Goal: Task Accomplishment & Management: Use online tool/utility

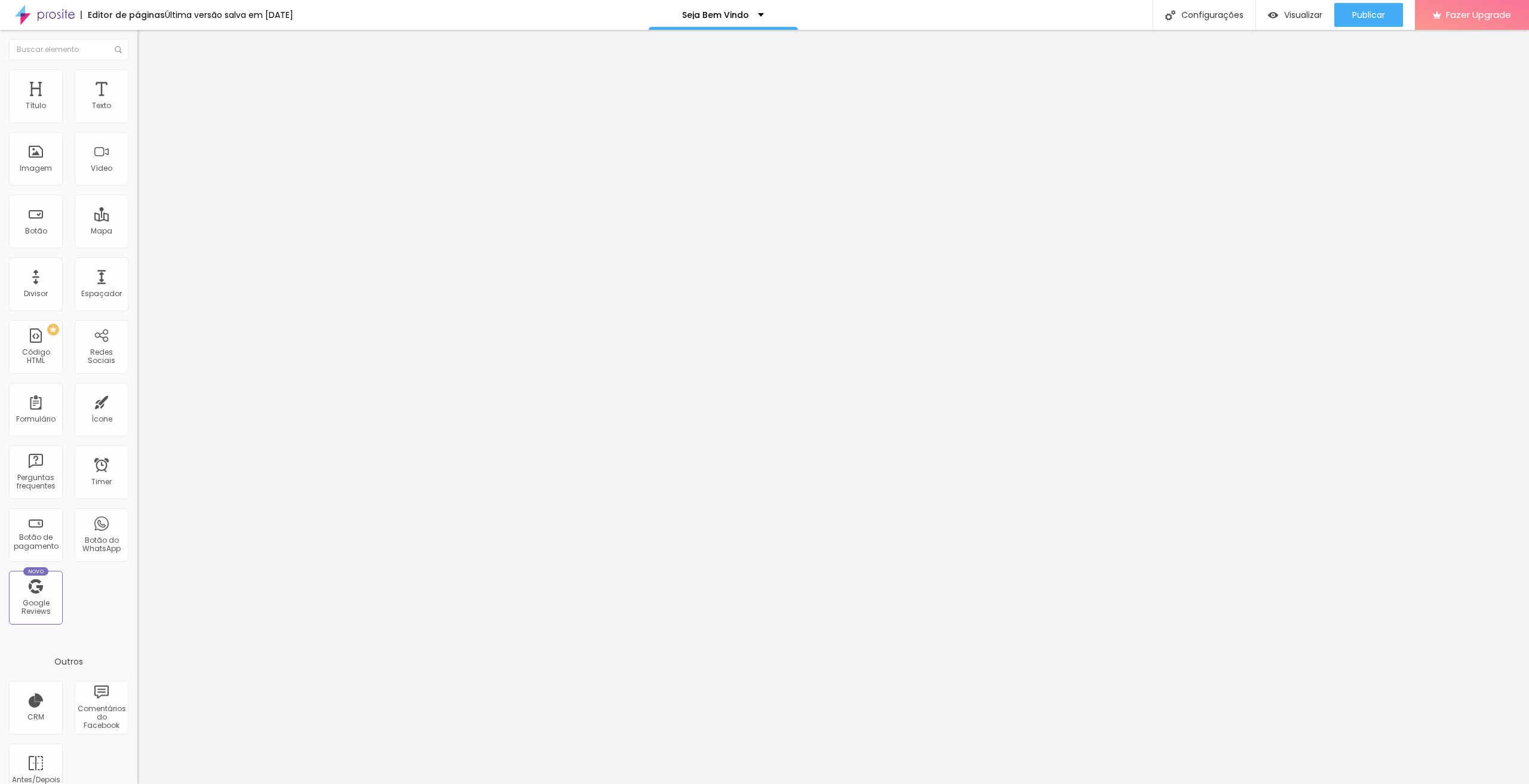
click at [137, 82] on img at bounding box center [143, 87] width 11 height 11
click at [137, 528] on div at bounding box center [206, 528] width 137 height 0
click at [137, 521] on div at bounding box center [206, 521] width 137 height 0
click at [137, 514] on div at bounding box center [206, 514] width 137 height 0
click at [137, 90] on li "Avançado" at bounding box center [206, 87] width 137 height 12
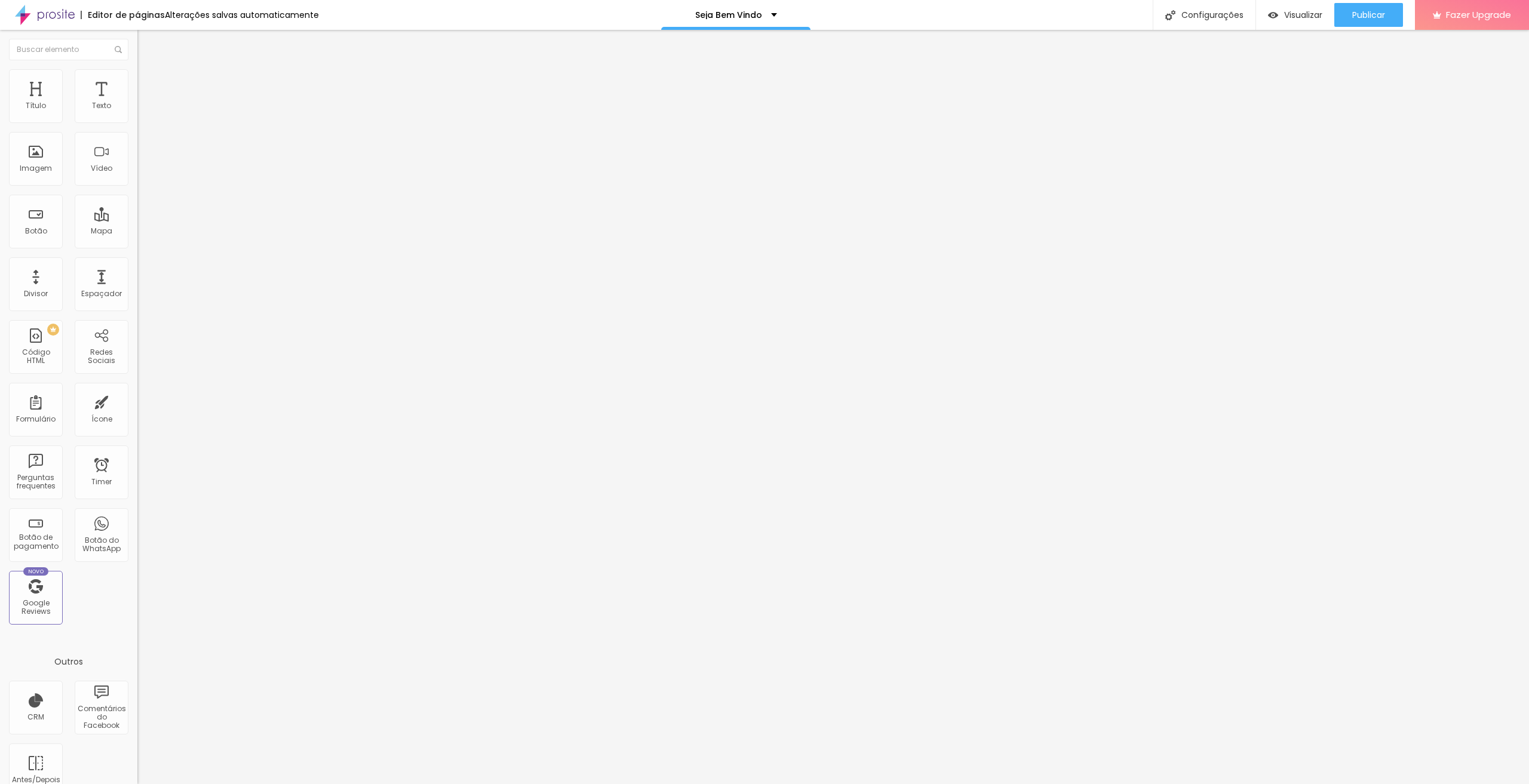
click at [137, 514] on div at bounding box center [206, 514] width 137 height 0
click at [137, 521] on div at bounding box center [206, 521] width 137 height 0
click at [137, 528] on div at bounding box center [206, 528] width 137 height 0
click at [137, 82] on img at bounding box center [143, 87] width 11 height 11
click at [148, 84] on span "Avançado" at bounding box center [168, 90] width 40 height 10
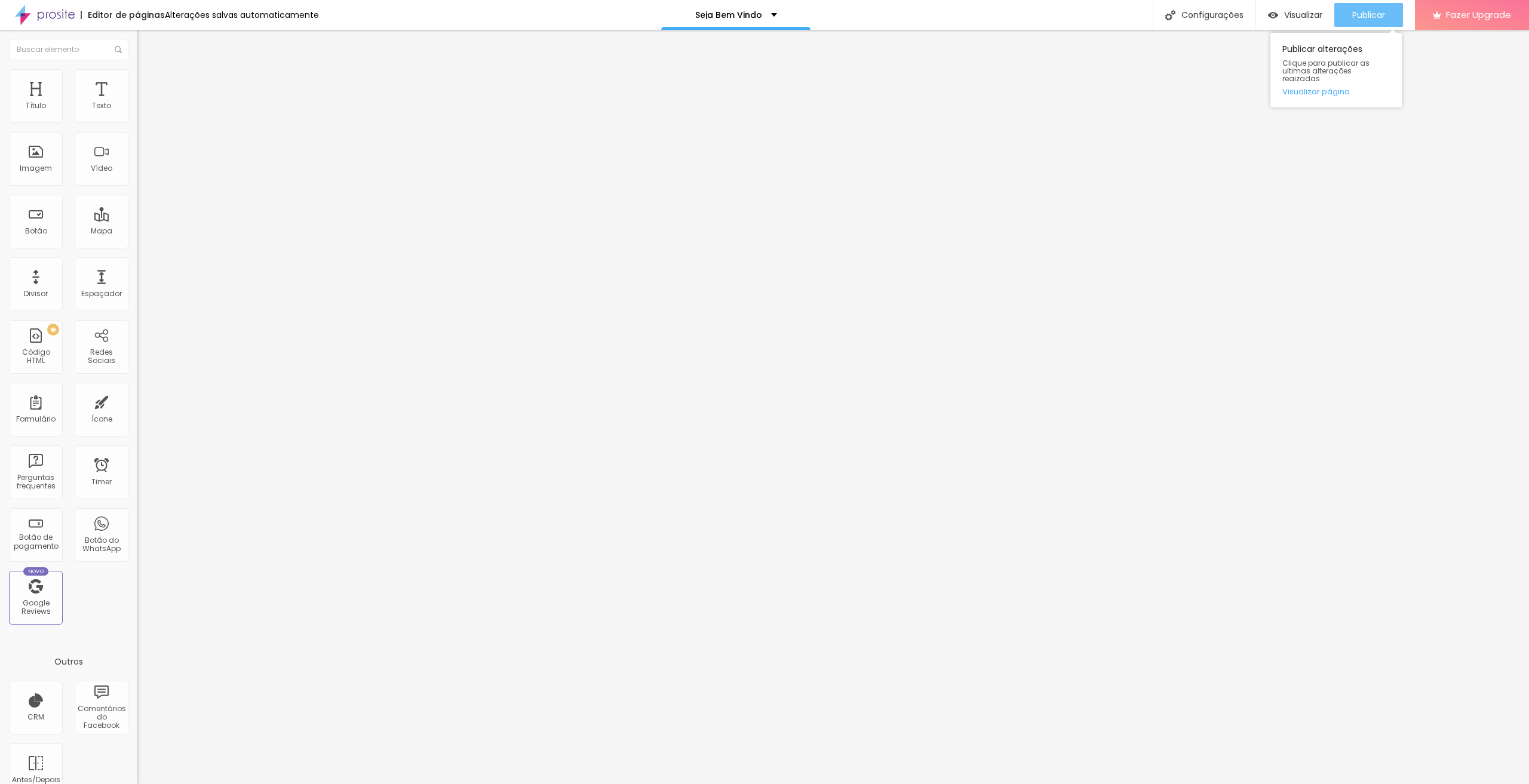
click at [1362, 17] on span "Publicar" at bounding box center [1369, 15] width 33 height 10
click at [1379, 11] on span "Publicar" at bounding box center [1369, 15] width 33 height 10
click at [137, 82] on li "Avançado" at bounding box center [206, 87] width 137 height 12
click at [137, 514] on div at bounding box center [206, 514] width 137 height 0
click at [137, 521] on div at bounding box center [206, 521] width 137 height 0
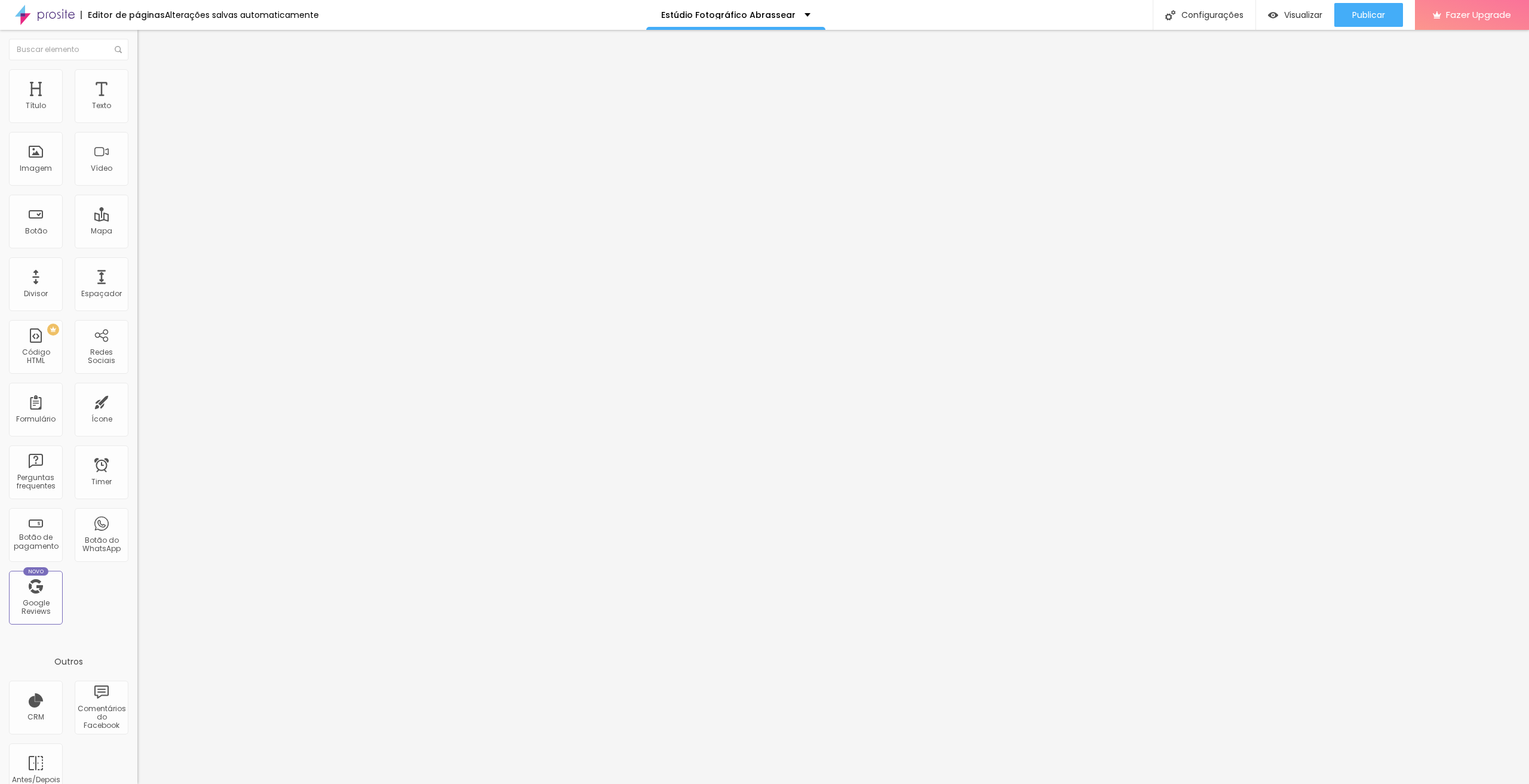
click at [137, 528] on div at bounding box center [206, 528] width 137 height 0
click at [1372, 18] on span "Publicar" at bounding box center [1369, 15] width 33 height 10
click at [137, 78] on li "Avançado" at bounding box center [206, 75] width 137 height 12
click at [137, 69] on li "Conteúdo" at bounding box center [206, 63] width 137 height 12
click at [137, 82] on li "Avançado" at bounding box center [206, 87] width 137 height 12
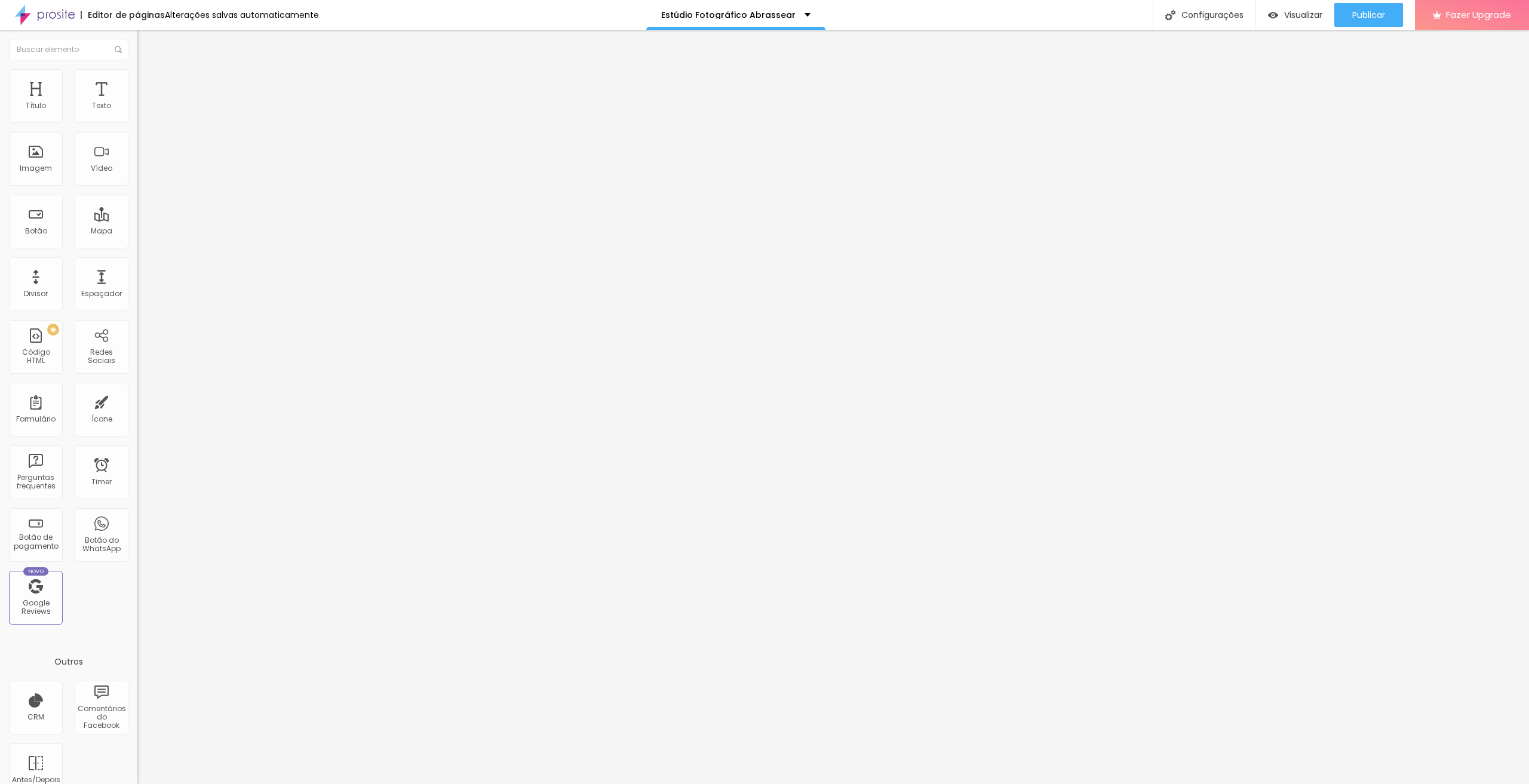
drag, startPoint x: 116, startPoint y: 356, endPoint x: 0, endPoint y: 283, distance: 137.1
click at [137, 283] on div "10 px Espaçamento Interno ID Html Classes Html Visível nos dispositivos Celular…" at bounding box center [206, 260] width 137 height 334
click at [137, 109] on div "Modo Completo Encaixotado Completo" at bounding box center [206, 109] width 137 height 33
click at [137, 110] on div "Modo Completo Encaixotado Completo" at bounding box center [206, 109] width 137 height 33
click at [137, 109] on span "Completo" at bounding box center [156, 104] width 37 height 10
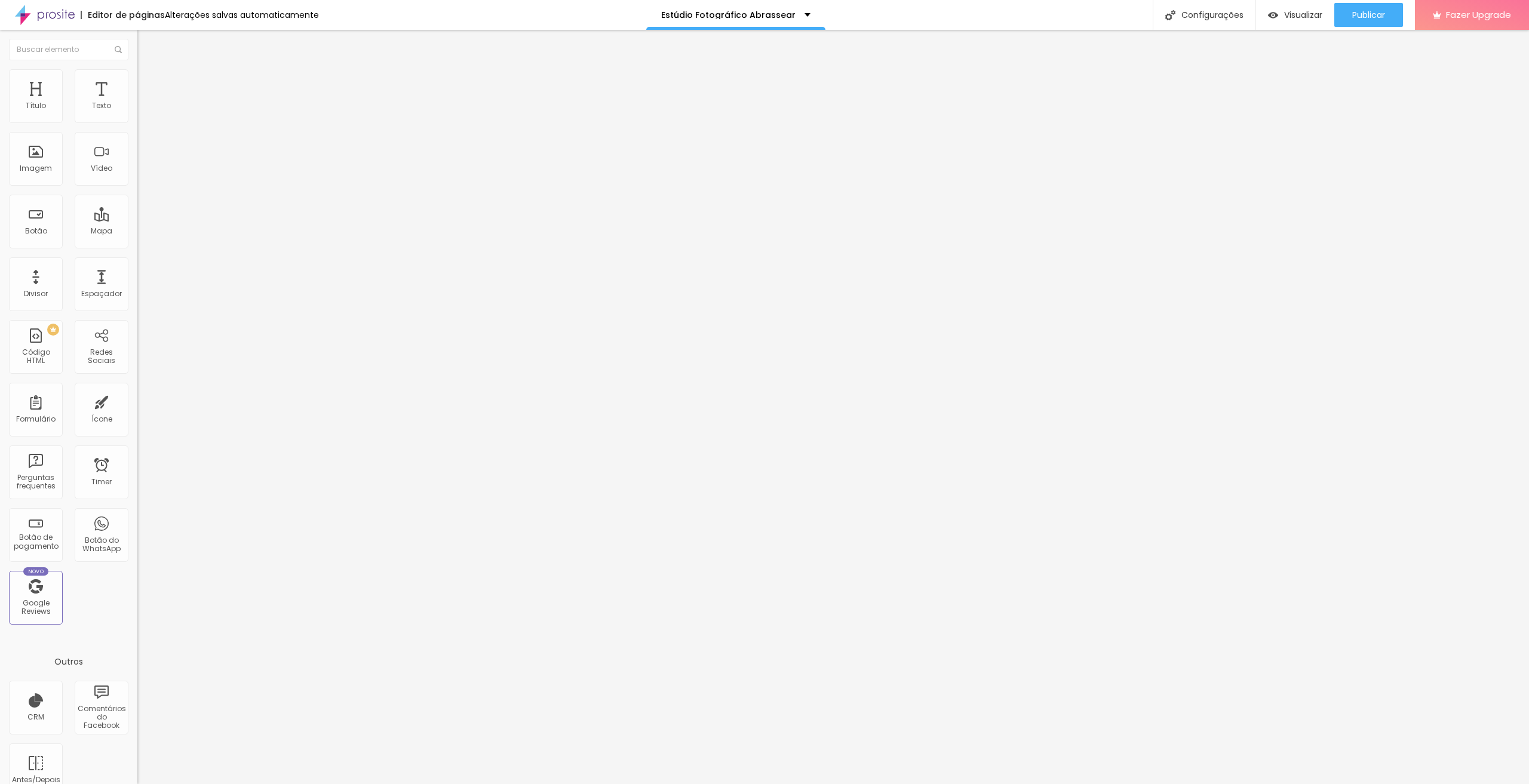
click at [137, 109] on span "Completo" at bounding box center [156, 104] width 37 height 10
click at [137, 78] on li "Estilo" at bounding box center [206, 75] width 137 height 12
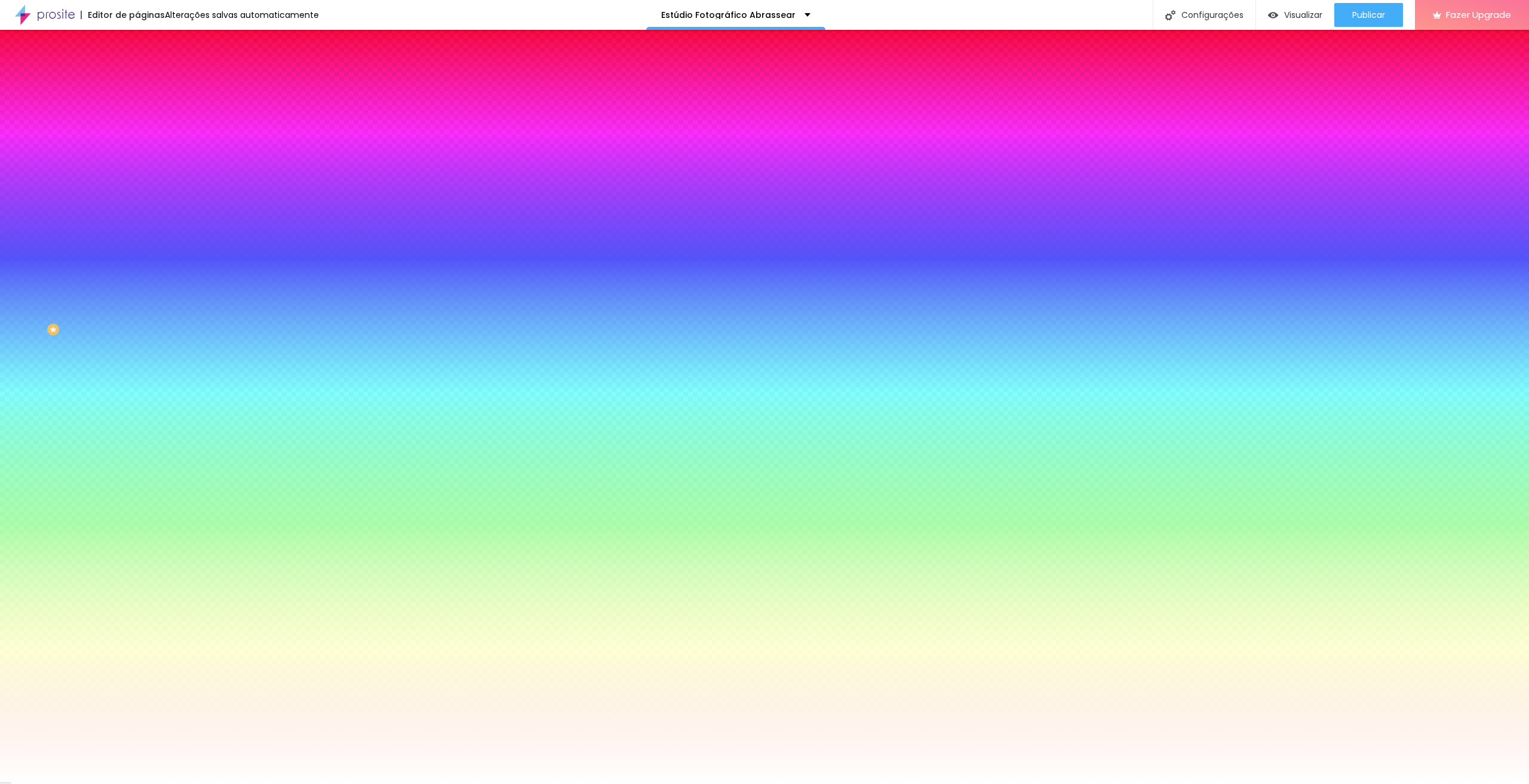
click at [137, 110] on span "Adicionar imagem" at bounding box center [176, 105] width 77 height 10
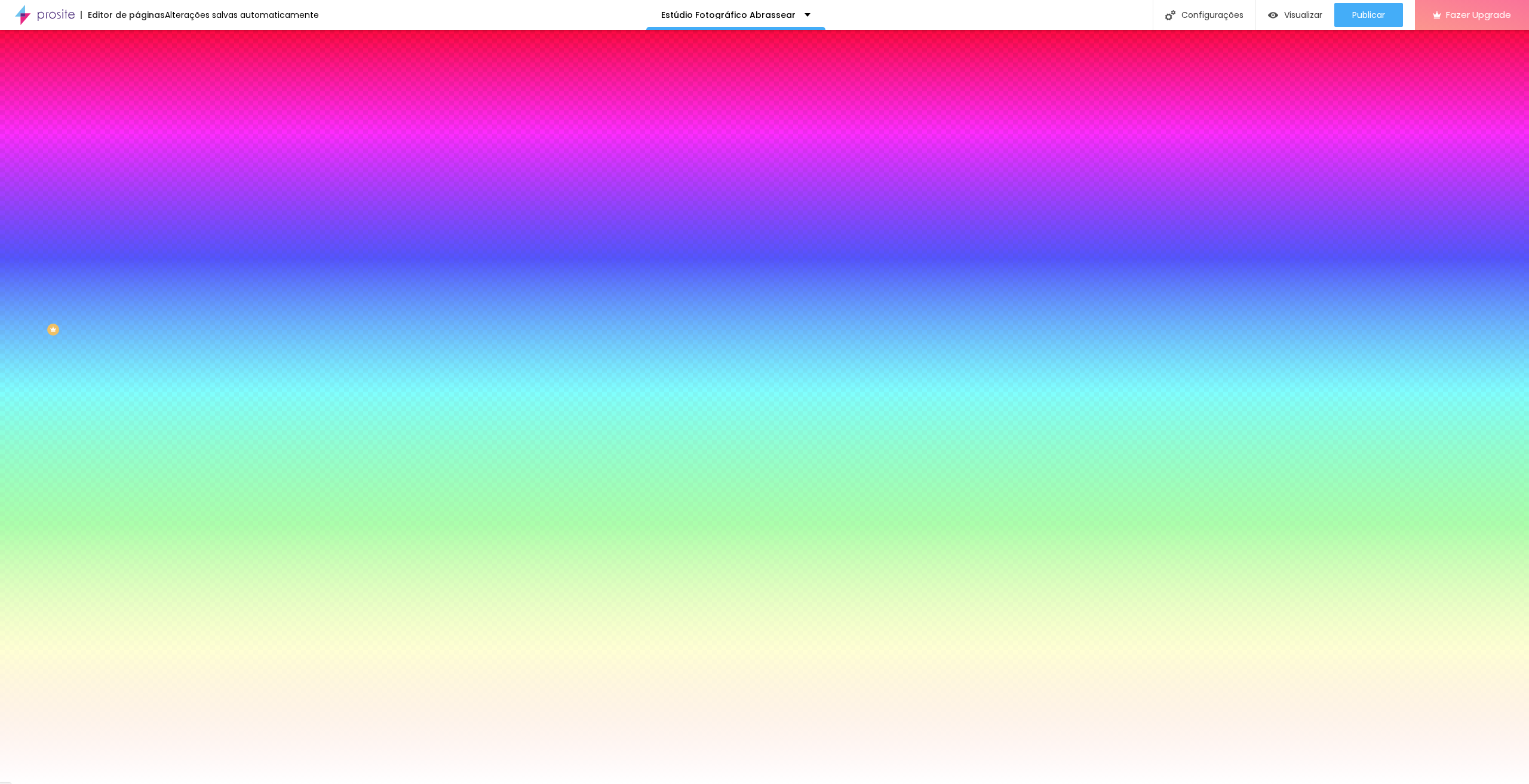
click at [137, 82] on img at bounding box center [143, 87] width 11 height 11
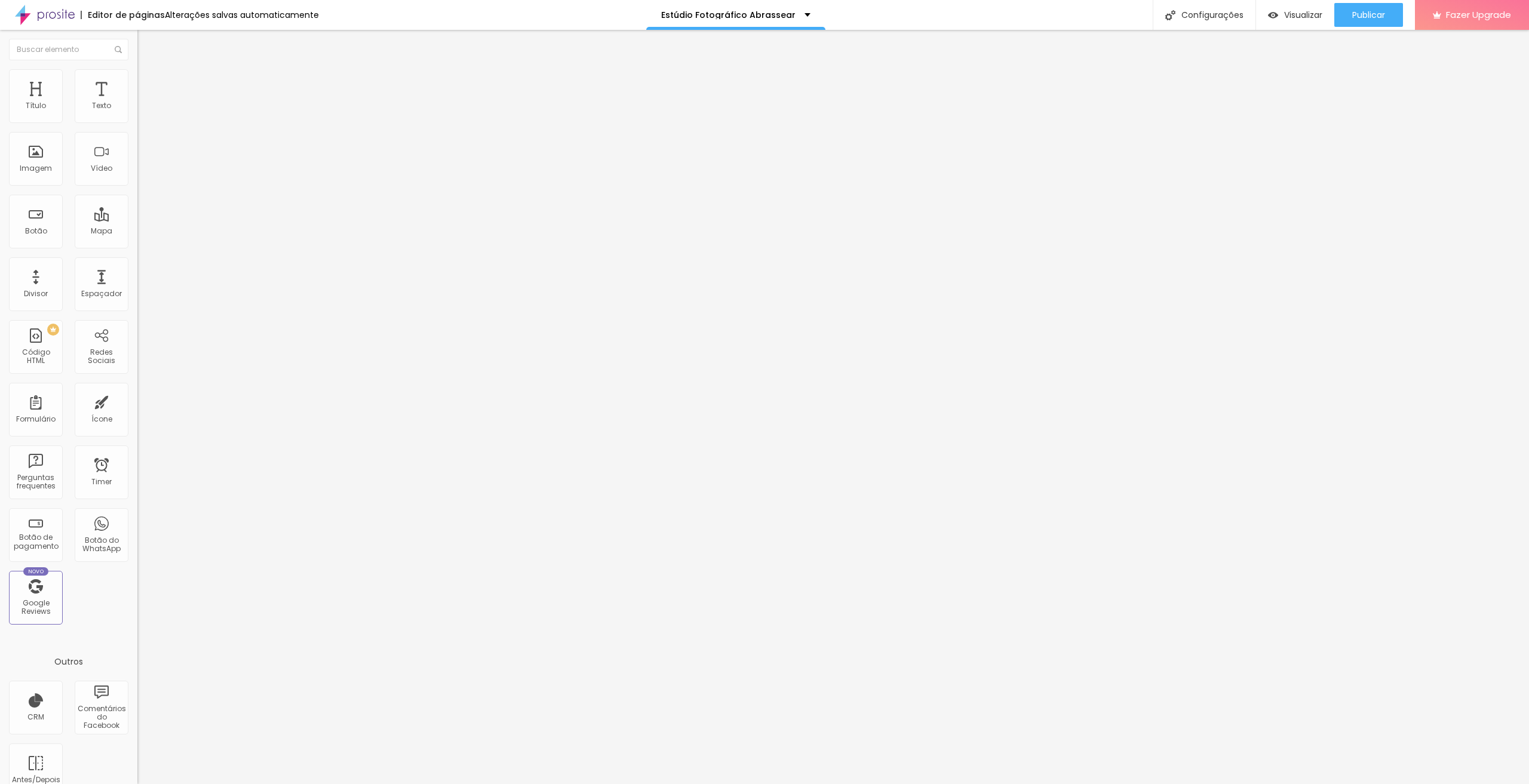
click at [137, 82] on img at bounding box center [143, 87] width 11 height 11
click at [137, 411] on input "20" at bounding box center [163, 417] width 51 height 12
type input "5"
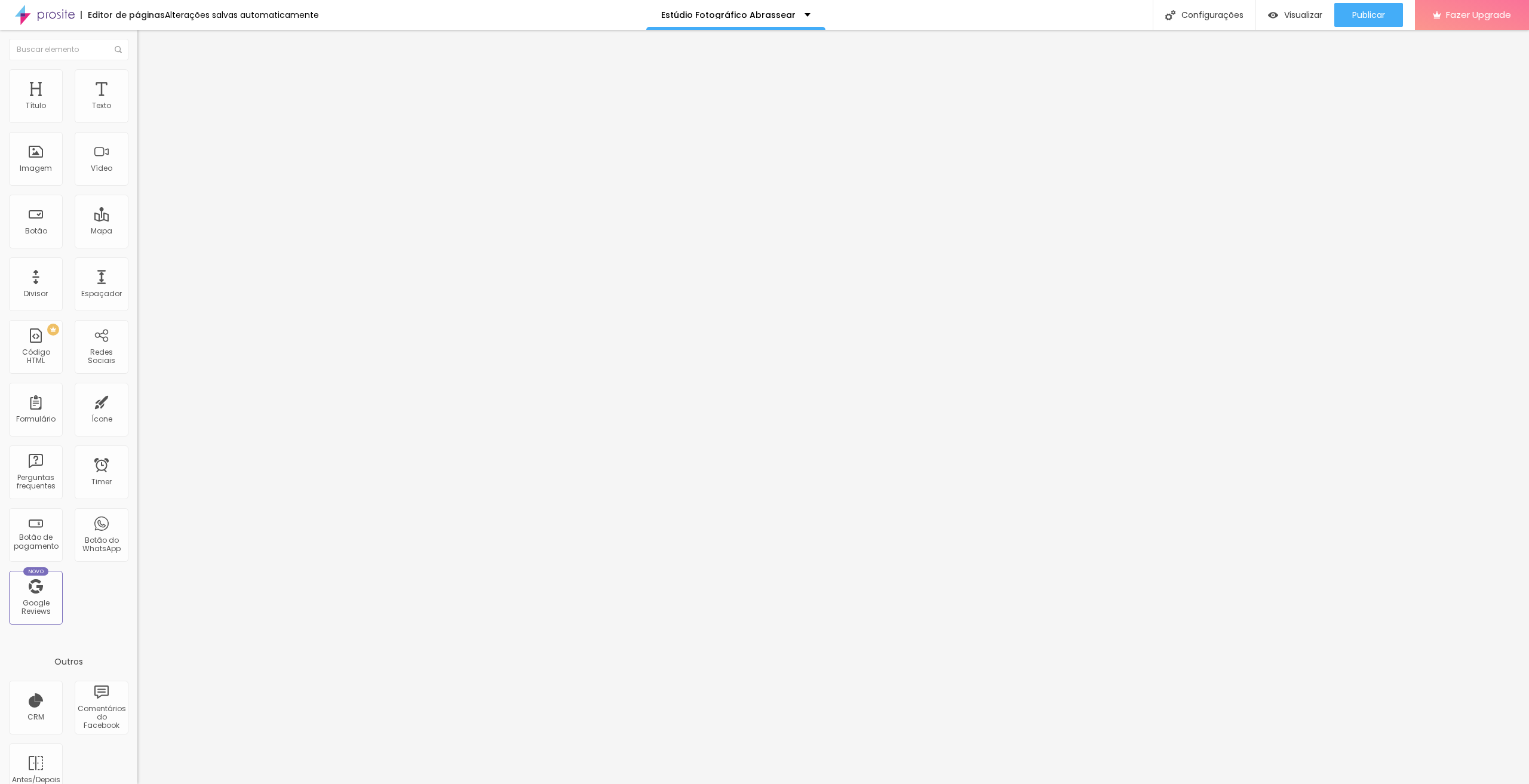
type input "5"
type input "50"
click at [137, 69] on li "Estilo" at bounding box center [206, 75] width 137 height 12
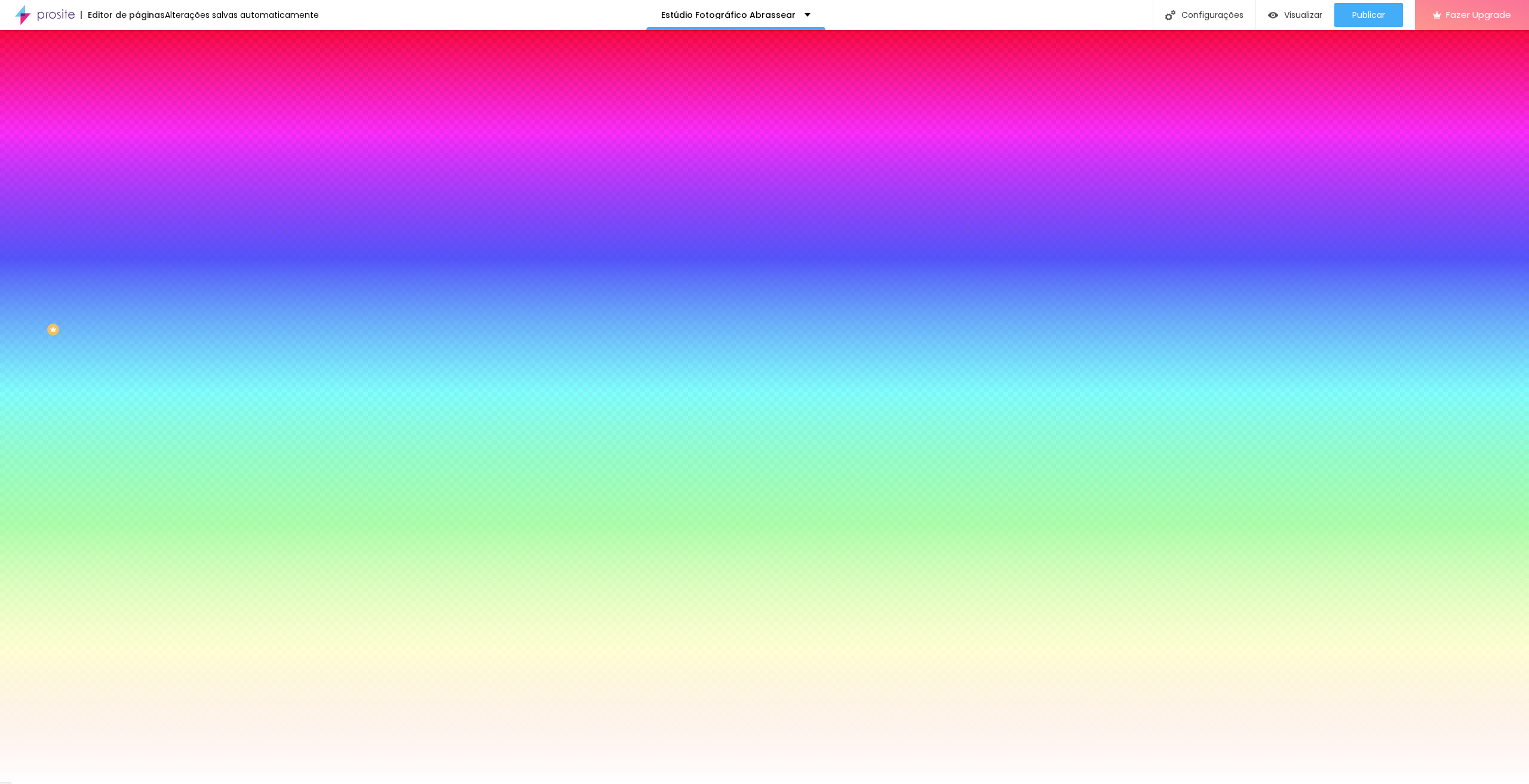
click at [137, 124] on span "Nenhum" at bounding box center [153, 119] width 31 height 10
click at [137, 143] on span "Parallax" at bounding box center [152, 137] width 29 height 10
click at [137, 162] on div at bounding box center [206, 162] width 137 height 0
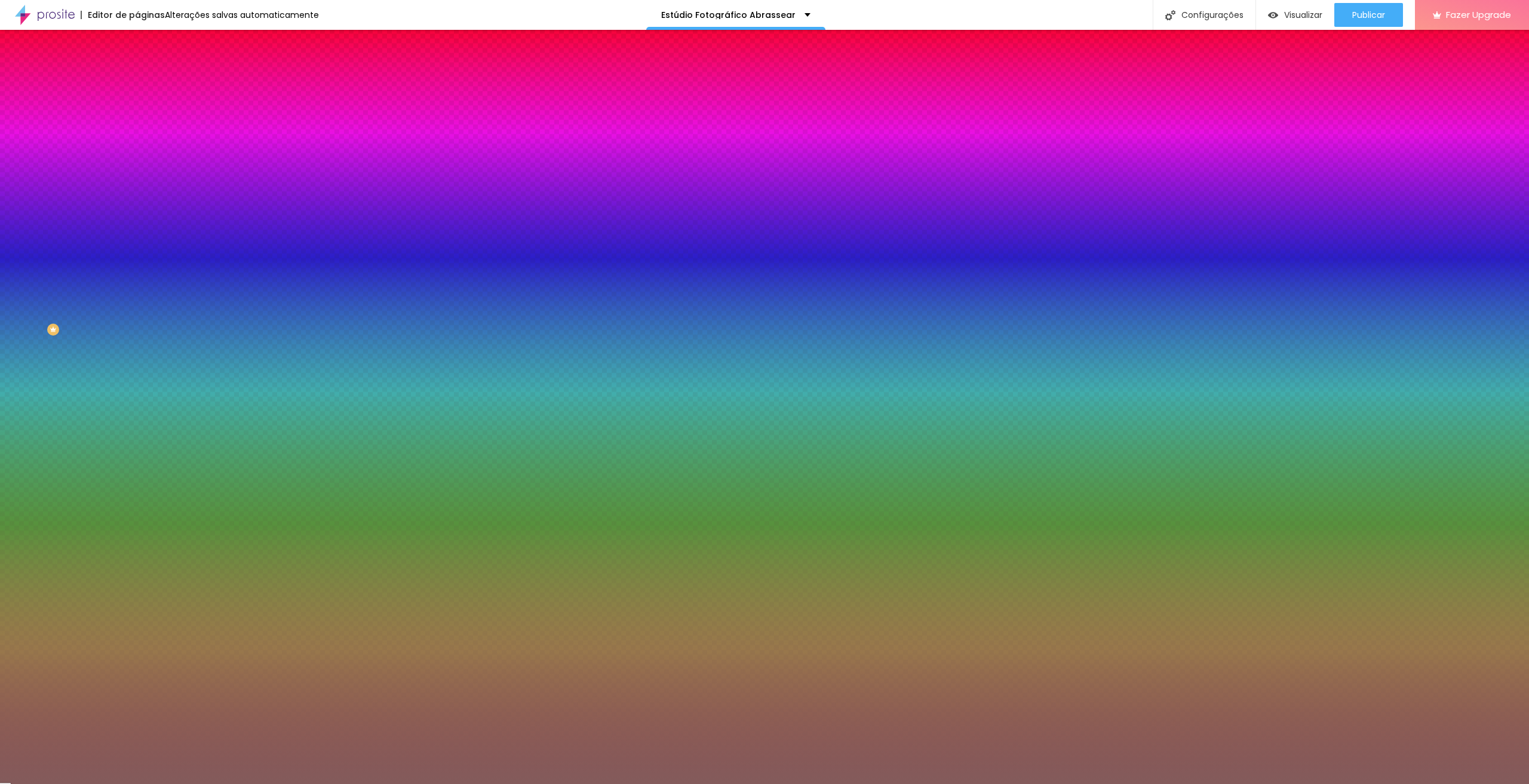
type input "#000000"
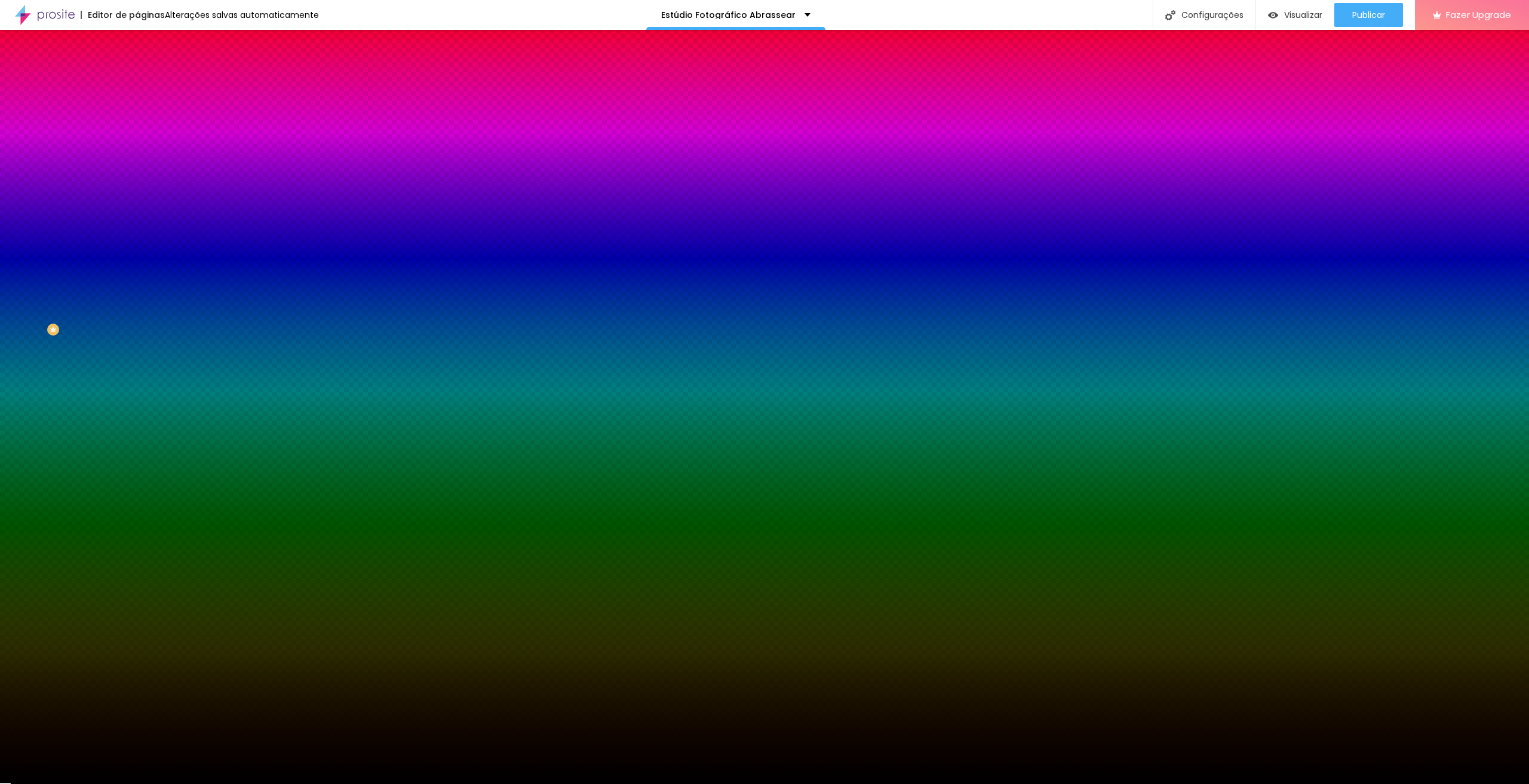
drag, startPoint x: 42, startPoint y: 314, endPoint x: 26, endPoint y: 372, distance: 60.2
click at [137, 372] on div "Editar Seção Conteúdo Estilo Avançado Imagem de fundo Trocar imagem Efeito da I…" at bounding box center [206, 407] width 137 height 754
click at [137, 162] on div at bounding box center [206, 162] width 137 height 0
drag, startPoint x: 122, startPoint y: 326, endPoint x: 120, endPoint y: 320, distance: 6.3
click at [120, 320] on div at bounding box center [764, 392] width 1529 height 784
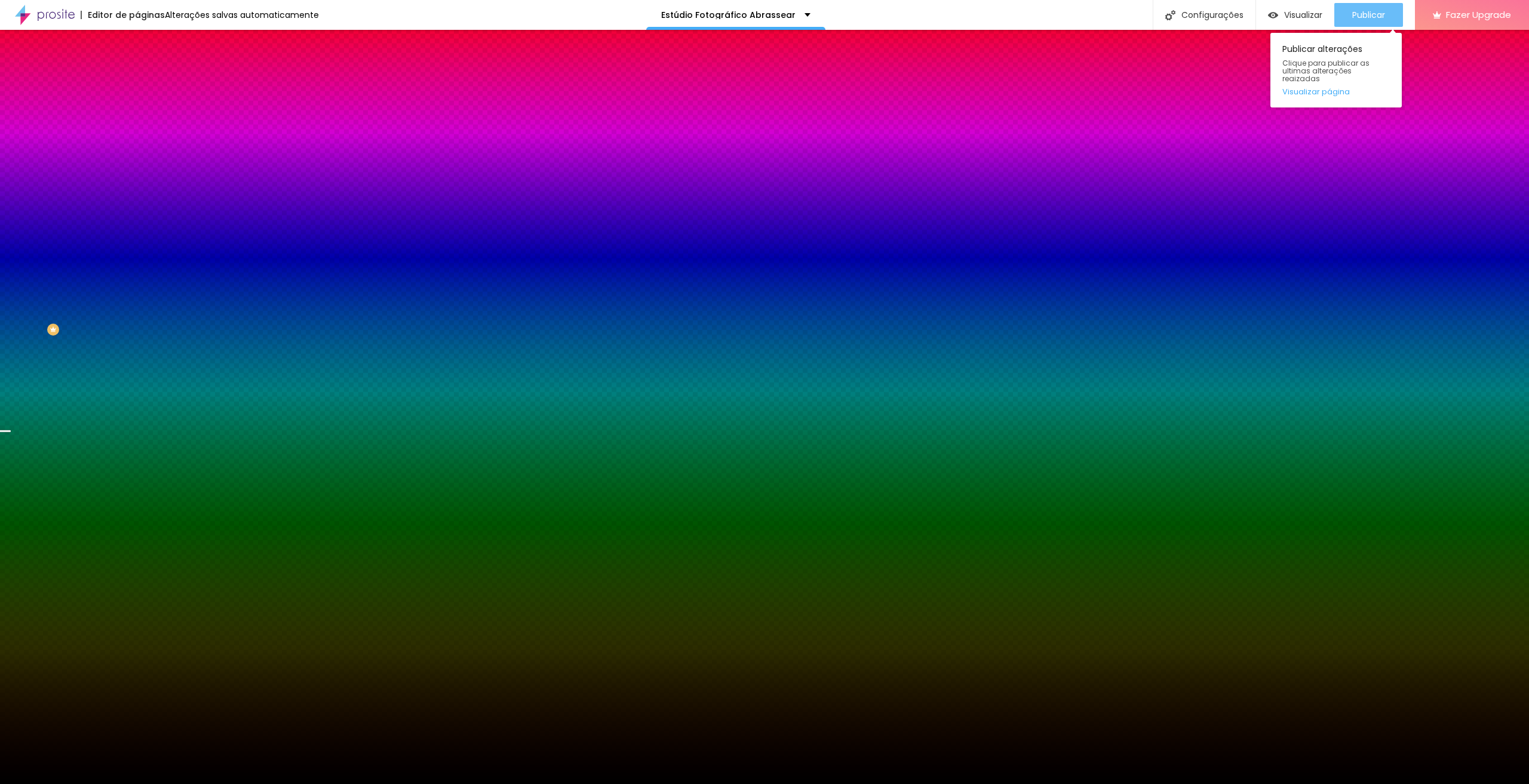
click at [1358, 17] on span "Publicar" at bounding box center [1369, 15] width 33 height 10
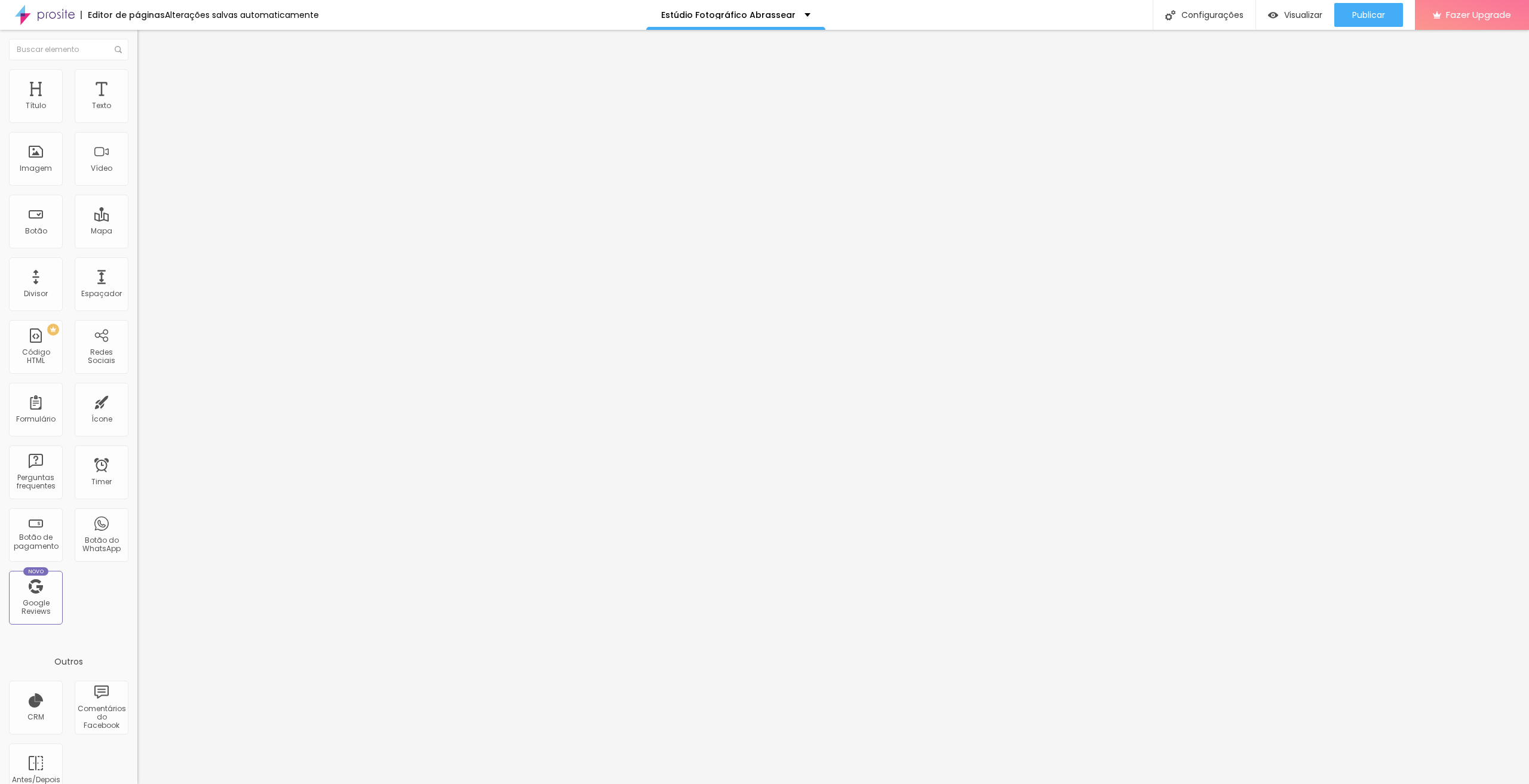
click at [148, 84] on span "Avançado" at bounding box center [168, 90] width 40 height 10
click at [137, 411] on input "200" at bounding box center [163, 417] width 51 height 12
type input "1"
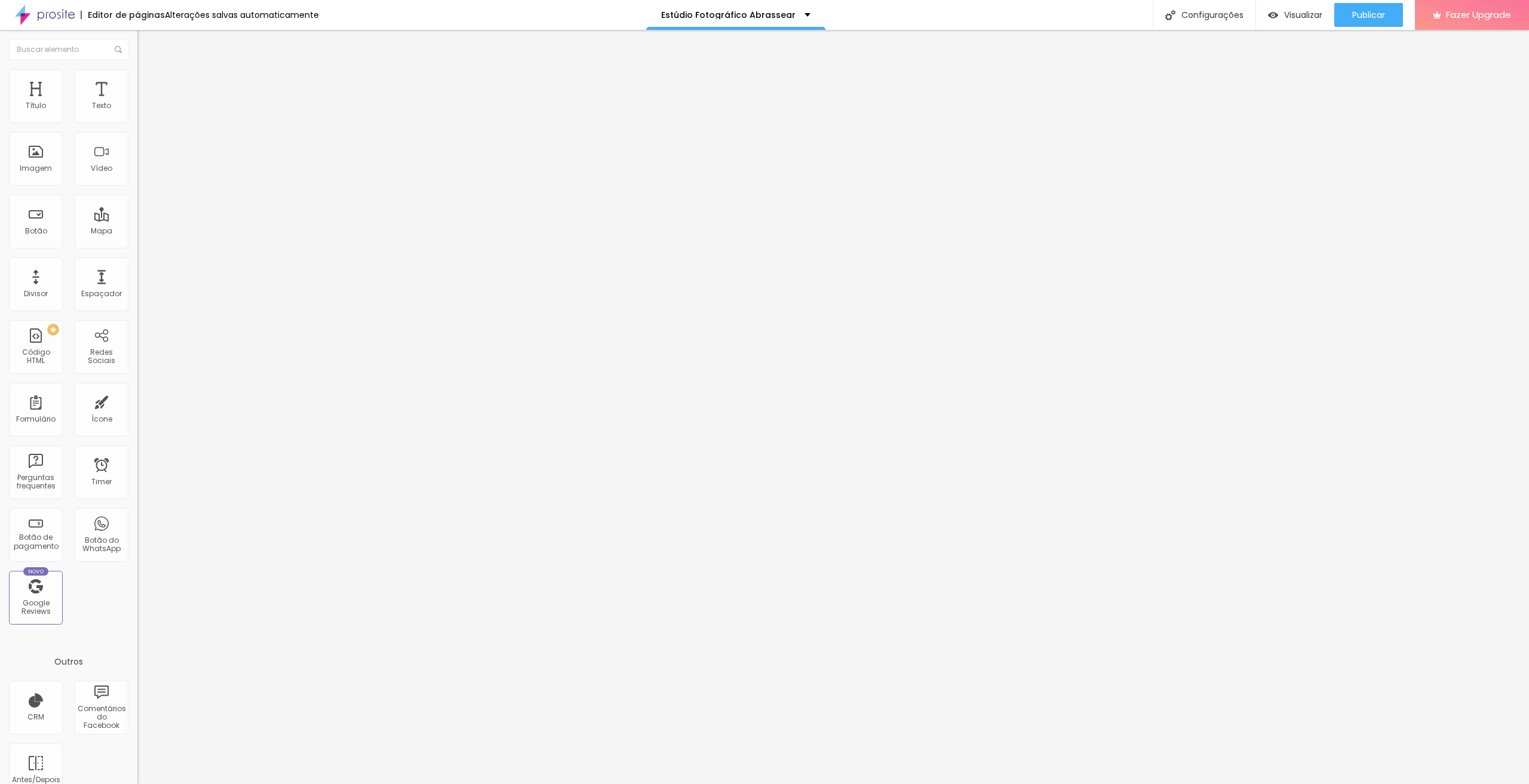
type input "10"
type input "100"
click at [1371, 12] on span "Publicar" at bounding box center [1369, 15] width 33 height 10
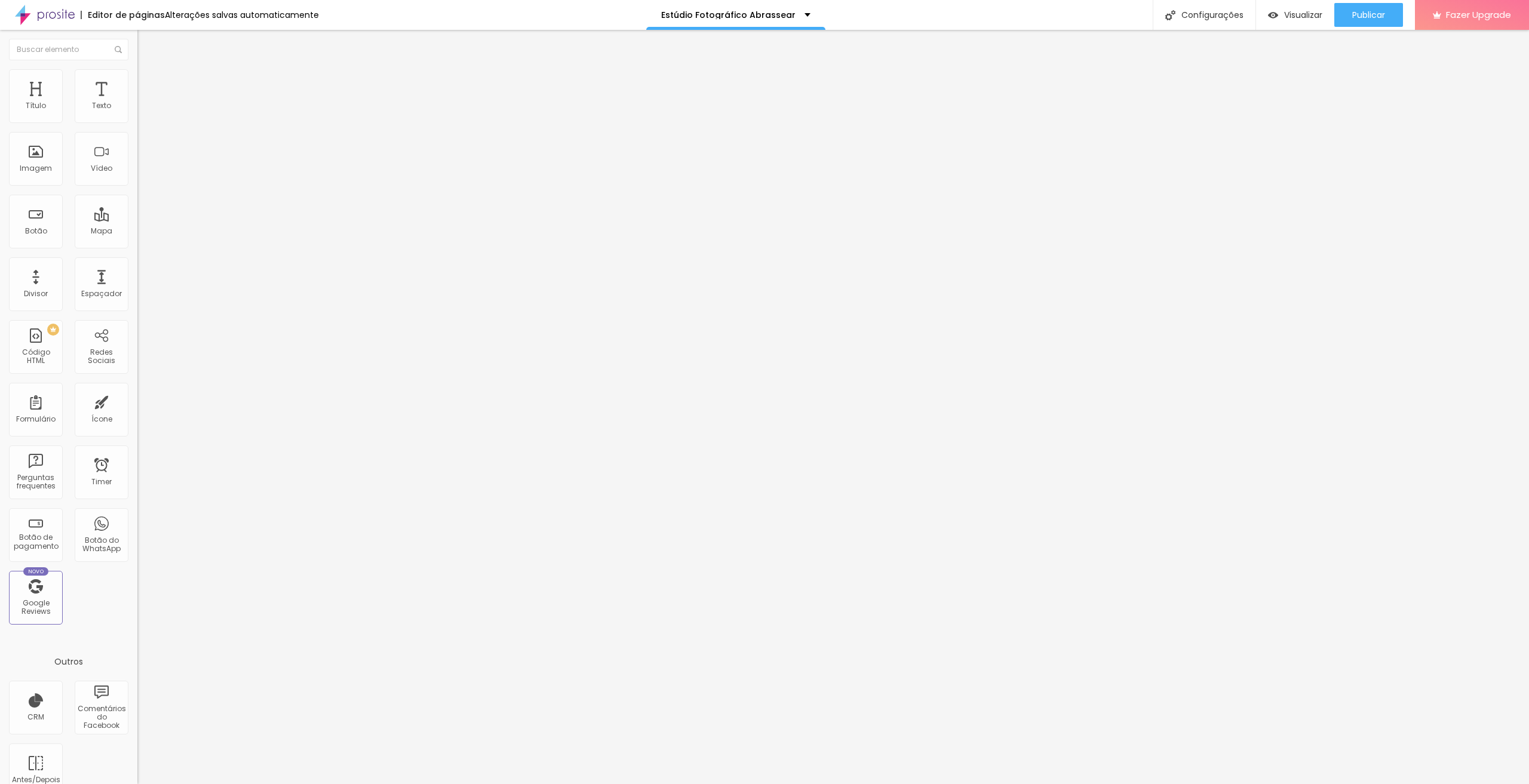
click at [137, 82] on li "Avançado" at bounding box center [206, 87] width 137 height 12
click at [137, 411] on input "50" at bounding box center [163, 417] width 51 height 12
type input "2"
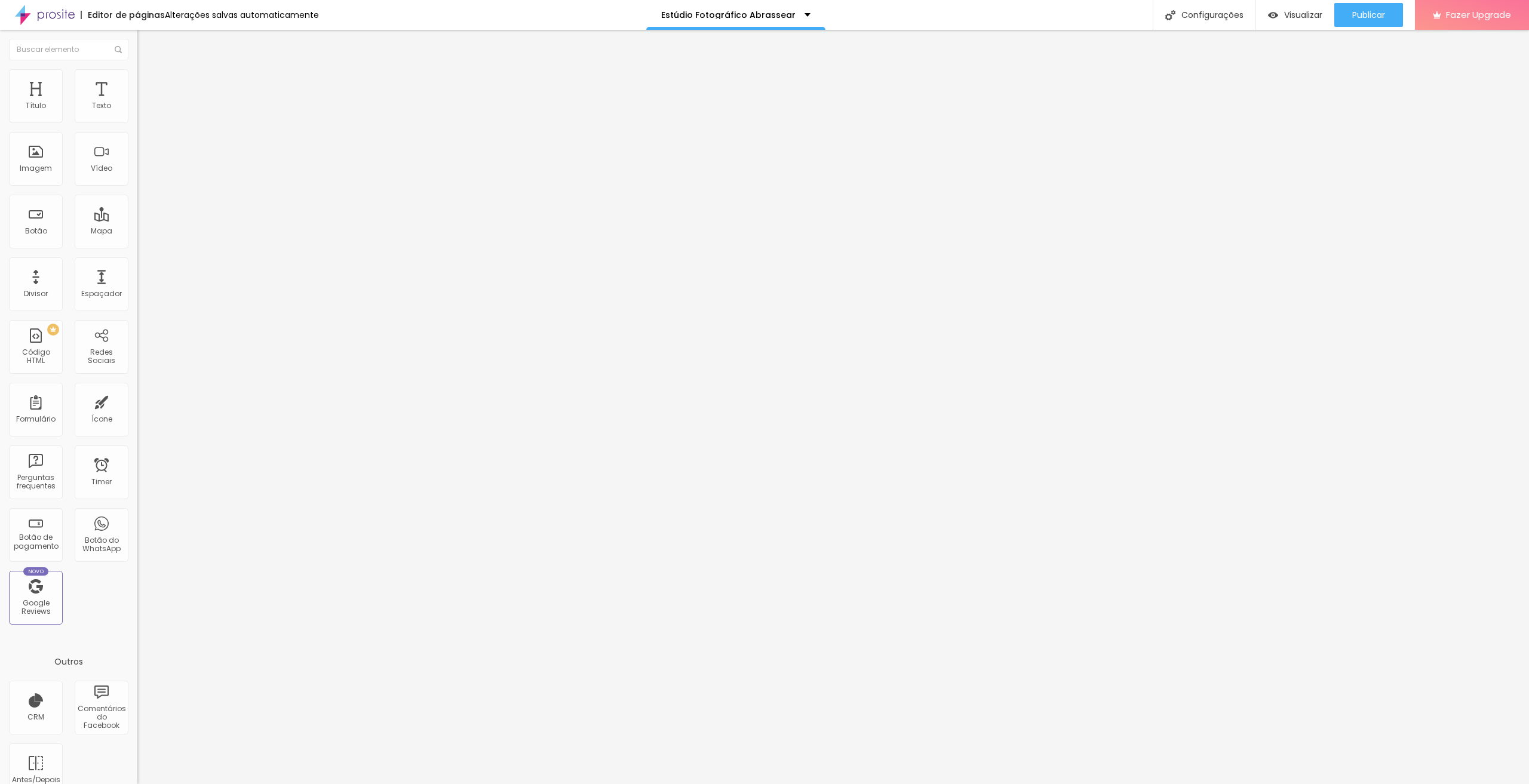
type input "2"
type input "20"
type input "200"
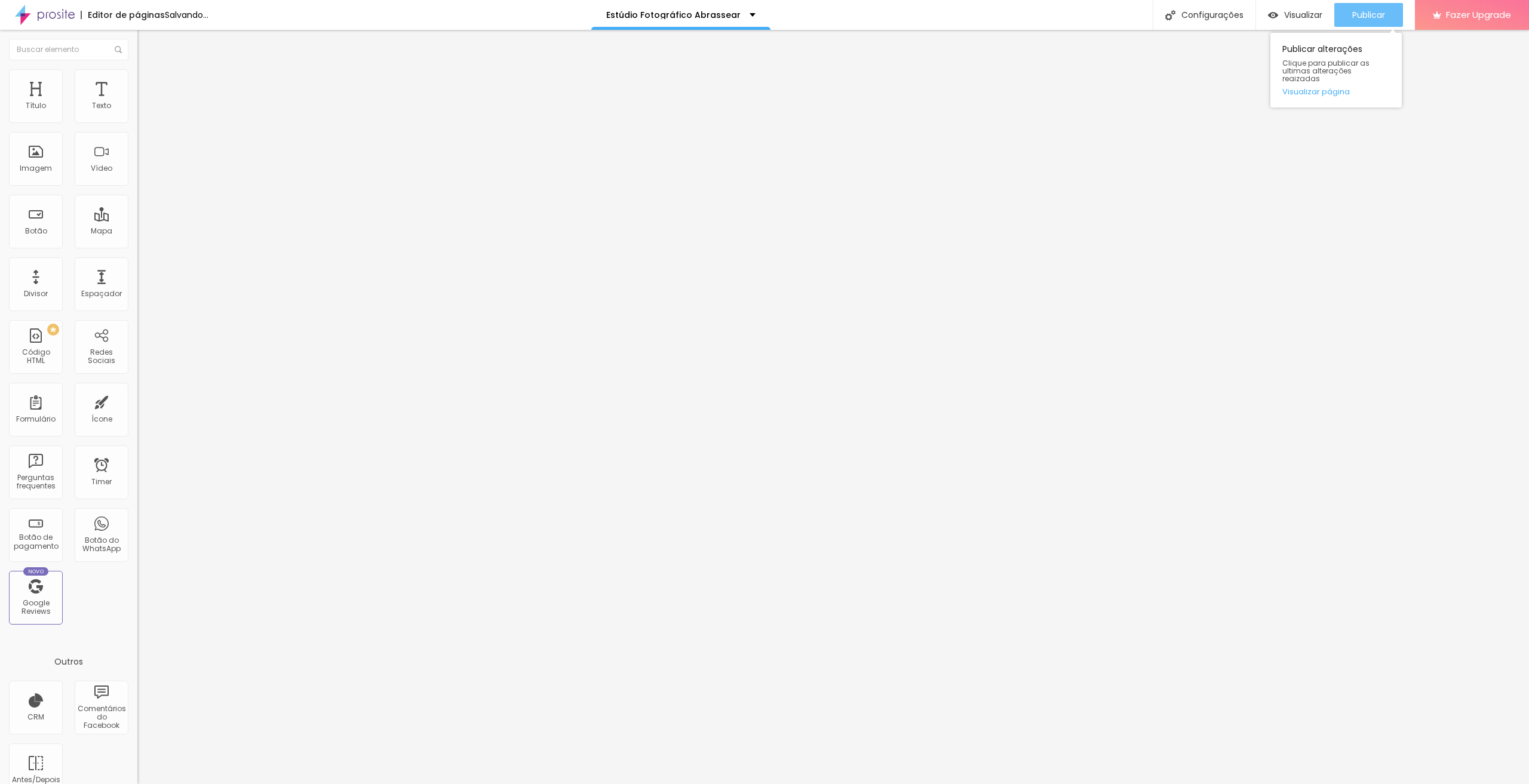
click at [1362, 21] on div "Publicar" at bounding box center [1369, 15] width 33 height 24
click at [1362, 16] on span "Publicar" at bounding box center [1369, 15] width 33 height 10
